Goal: Task Accomplishment & Management: Use online tool/utility

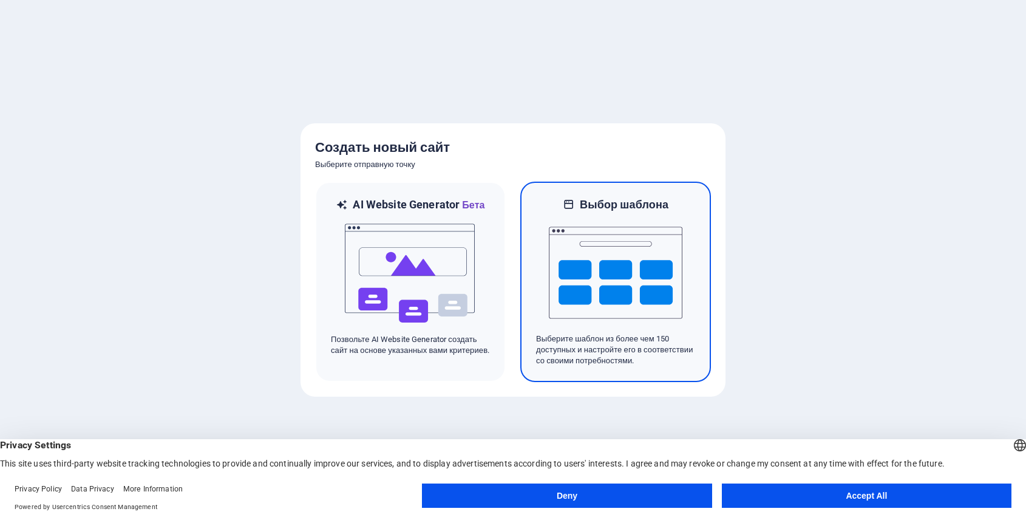
click at [602, 344] on p "Выберите шаблон из более чем 150 доступных и настройте его в соответствии со св…" at bounding box center [615, 349] width 159 height 33
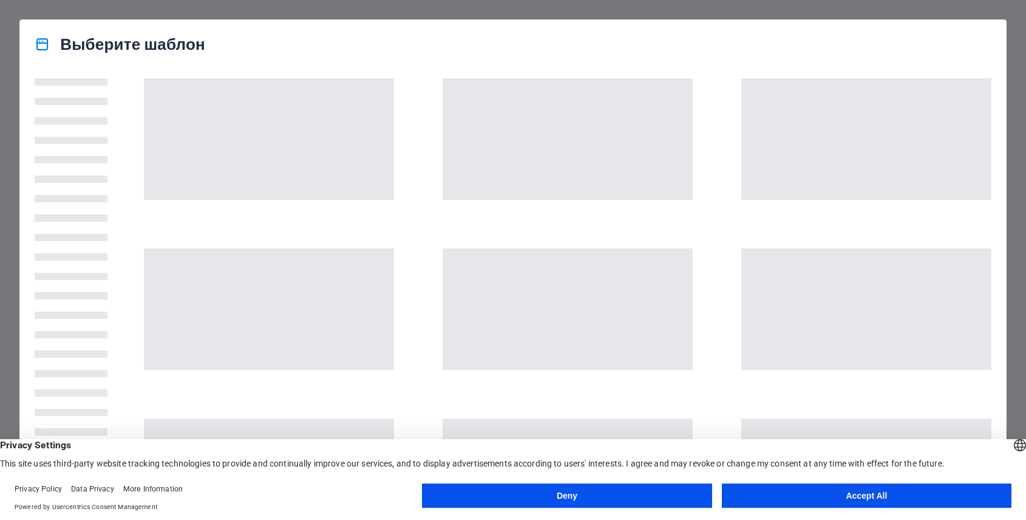
click at [831, 505] on button "Accept All" at bounding box center [867, 495] width 290 height 24
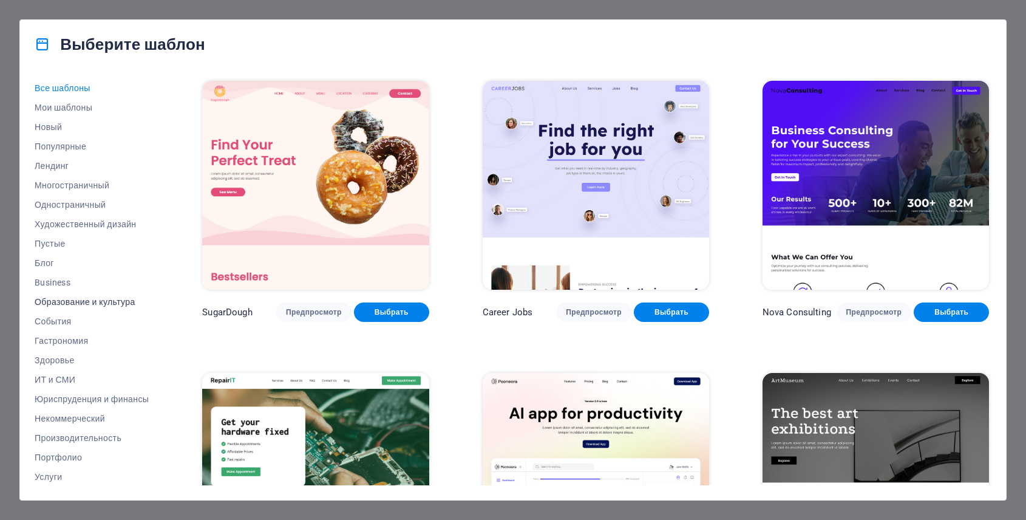
click at [89, 301] on span "Образование и культура" at bounding box center [92, 302] width 114 height 10
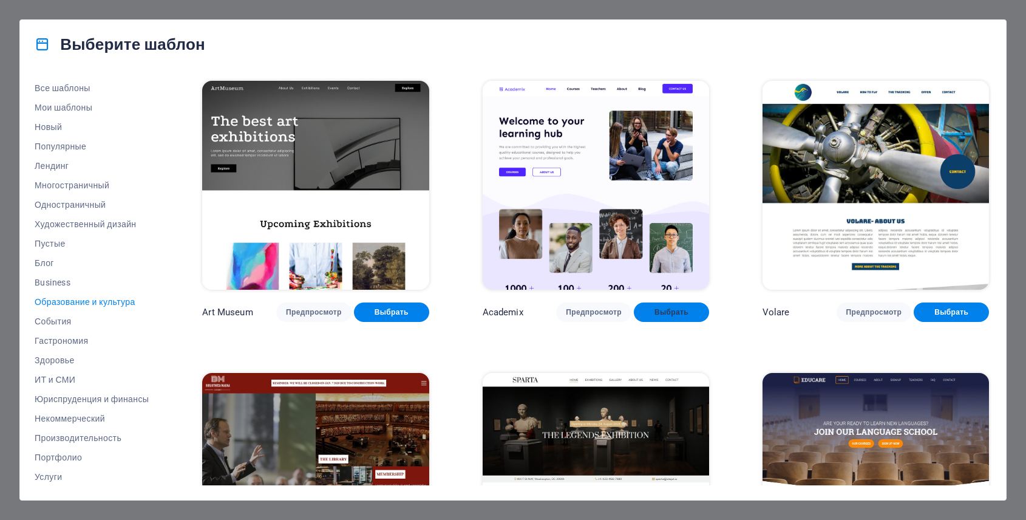
click at [677, 315] on button "Выбрать" at bounding box center [671, 311] width 75 height 19
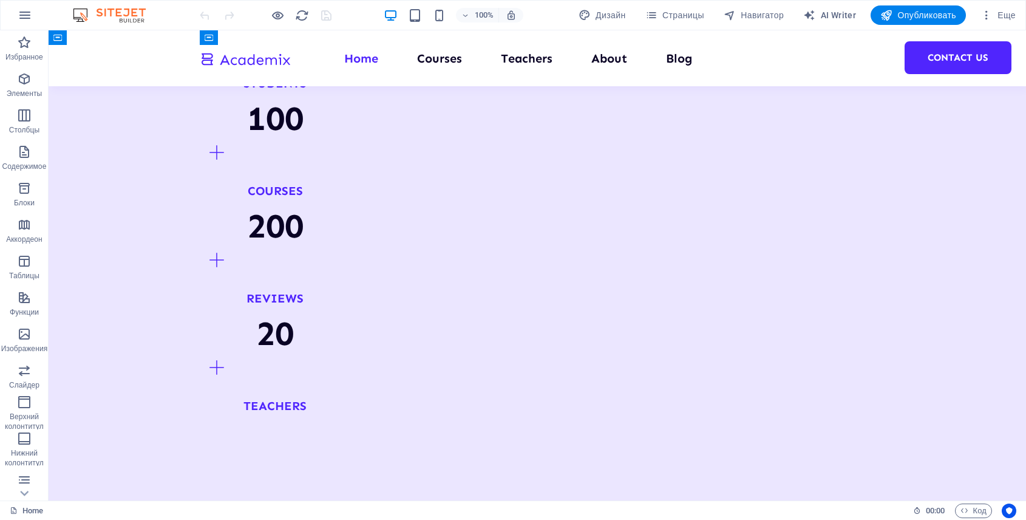
scroll to position [1156, 0]
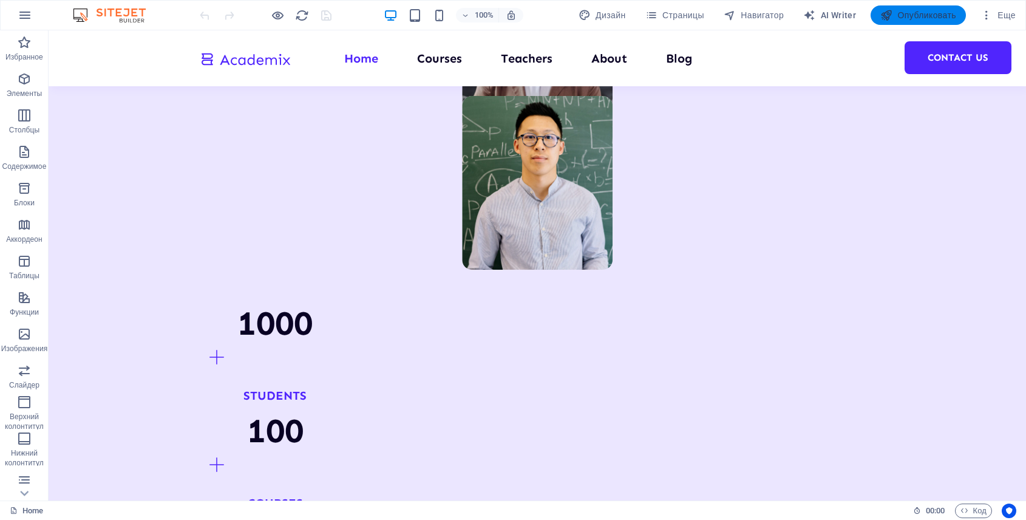
click at [944, 17] on span "Опубликовать" at bounding box center [919, 15] width 76 height 12
